Goal: Information Seeking & Learning: Learn about a topic

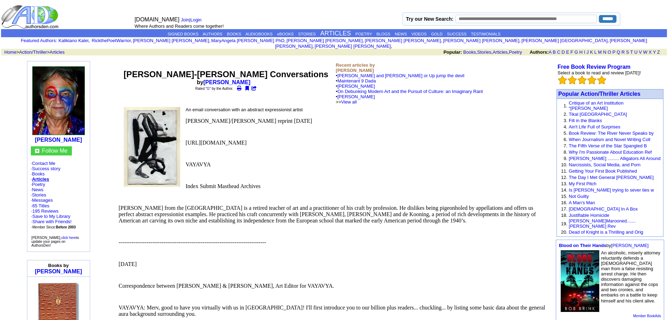
click at [55, 109] on img at bounding box center [58, 100] width 53 height 69
